Goal: Task Accomplishment & Management: Use online tool/utility

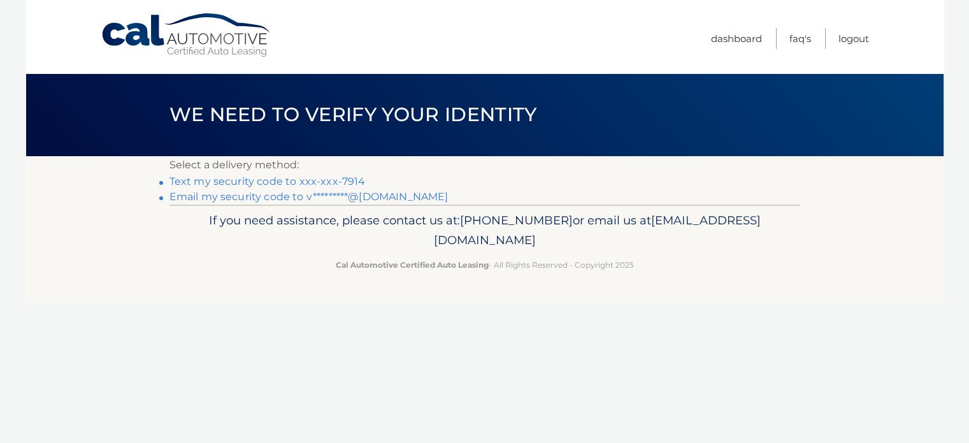
click at [224, 196] on link "Email my security code to v*********@gmail.com" at bounding box center [309, 197] width 279 height 12
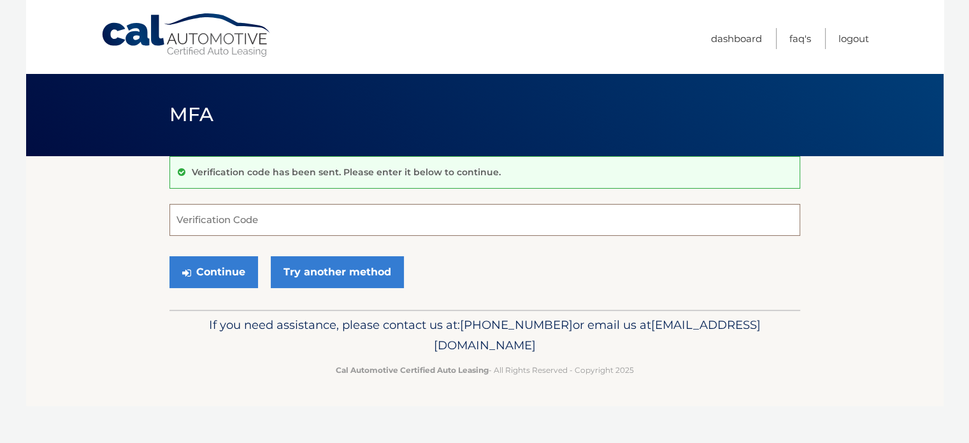
click at [273, 215] on input "Verification Code" at bounding box center [485, 220] width 631 height 32
type input "228544"
click at [215, 272] on button "Continue" at bounding box center [214, 272] width 89 height 32
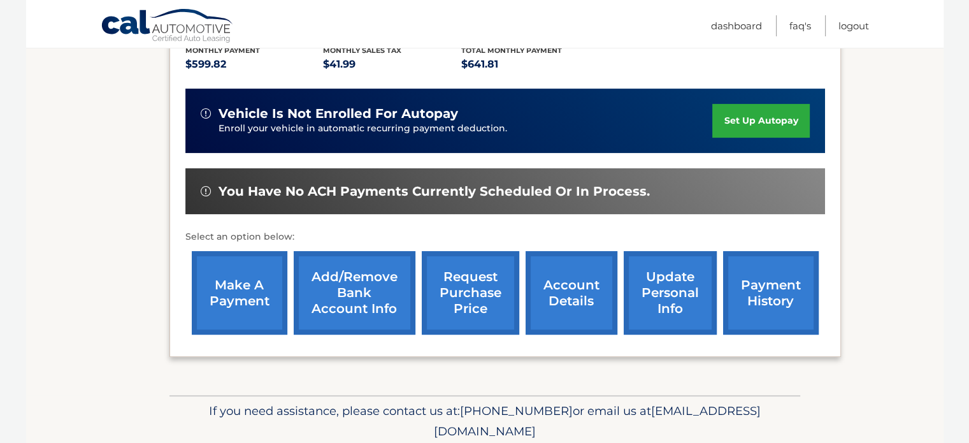
scroll to position [301, 0]
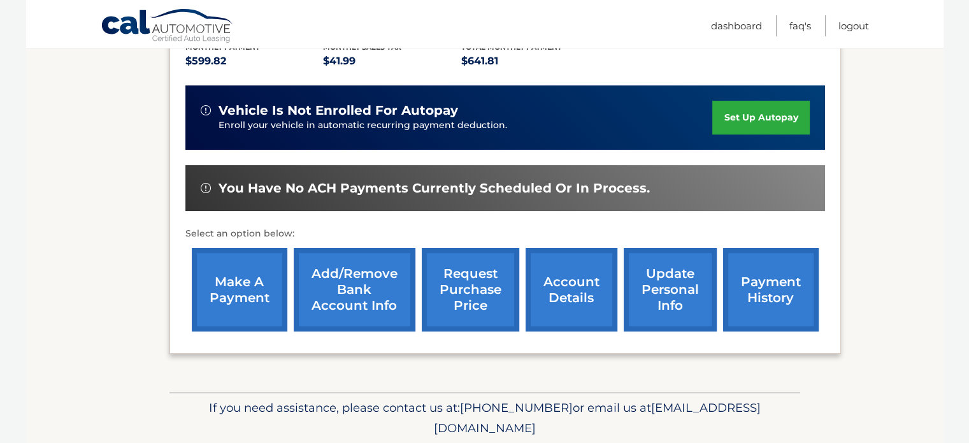
click at [249, 259] on link "make a payment" at bounding box center [240, 289] width 96 height 83
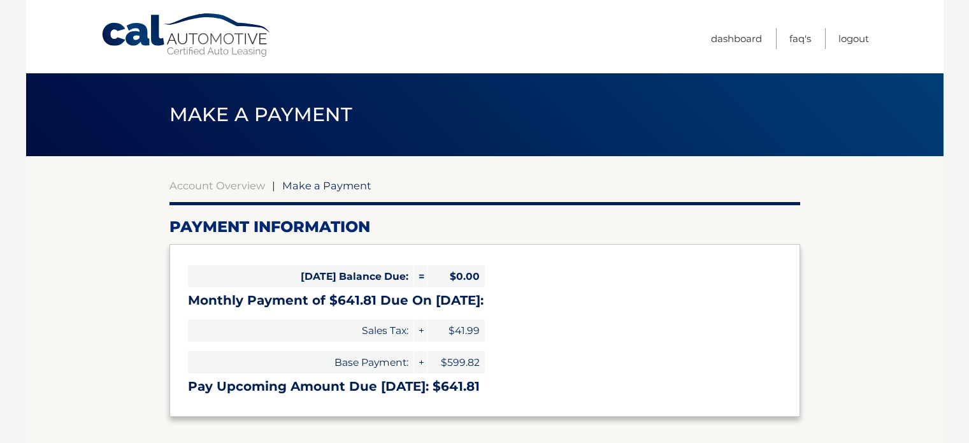
select select "N2ExYzAzNmYtZTAyOC00M2U0LTg2MGEtYTA5NjdiMzA4ZmYw"
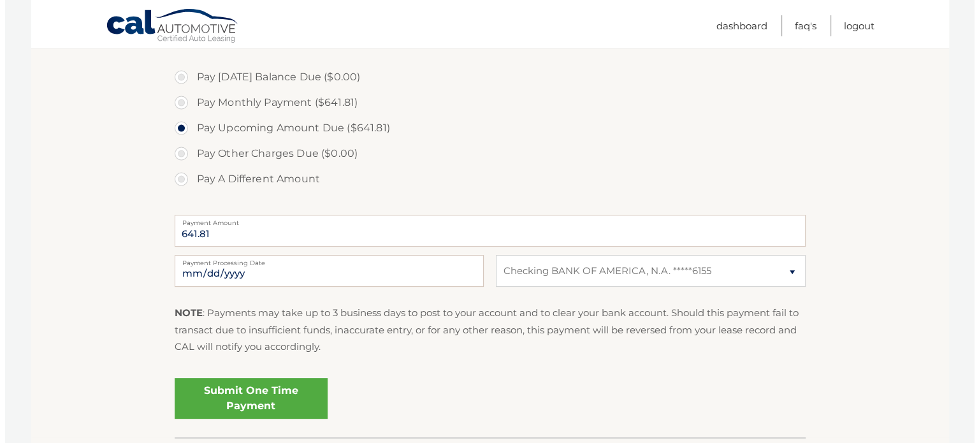
scroll to position [380, 0]
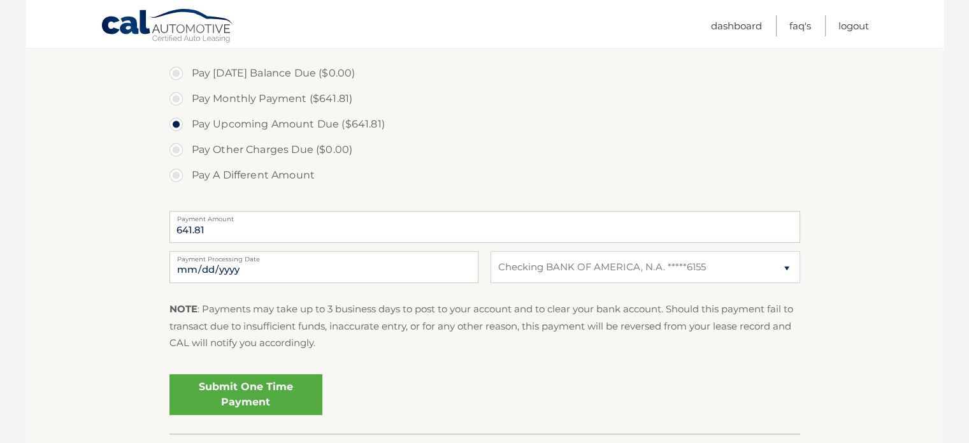
click at [273, 406] on link "Submit One Time Payment" at bounding box center [246, 394] width 153 height 41
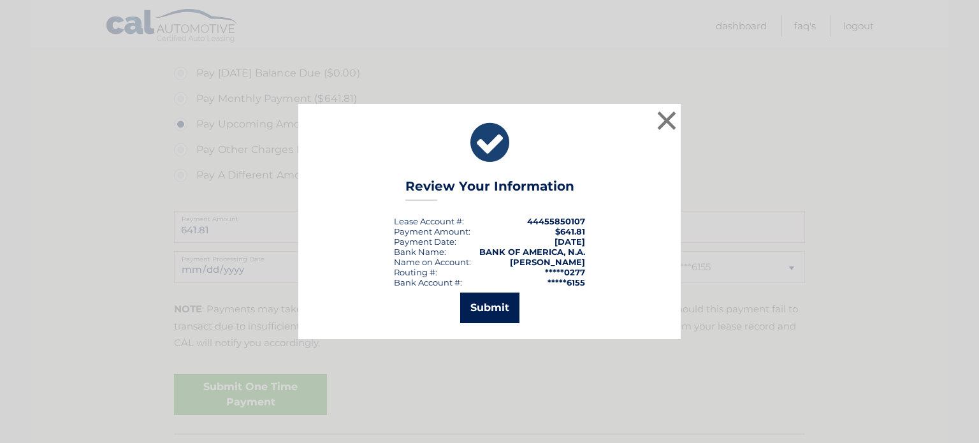
click at [501, 311] on button "Submit" at bounding box center [489, 308] width 59 height 31
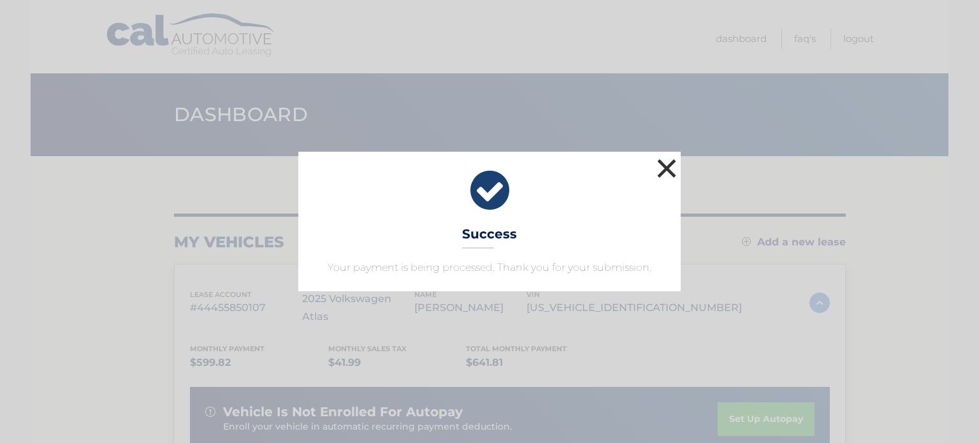
click at [667, 168] on button "×" at bounding box center [666, 168] width 25 height 25
